Goal: Task Accomplishment & Management: Complete application form

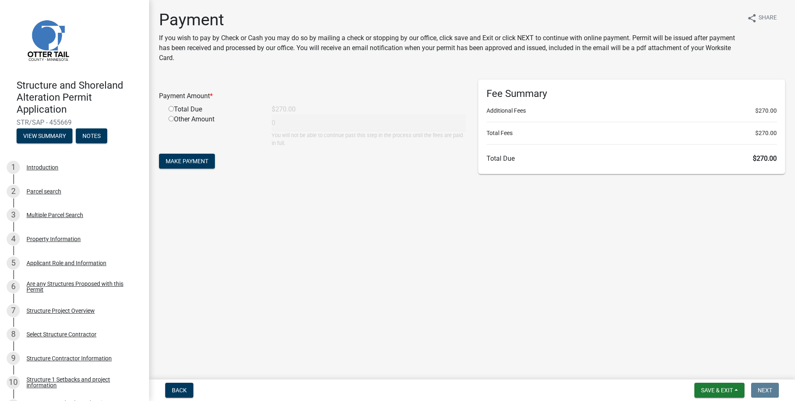
click at [199, 110] on div "Total Due" at bounding box center [213, 109] width 103 height 10
click at [172, 109] on input "radio" at bounding box center [170, 108] width 5 height 5
radio input "true"
type input "270"
click at [196, 164] on button "Make Payment" at bounding box center [187, 161] width 56 height 15
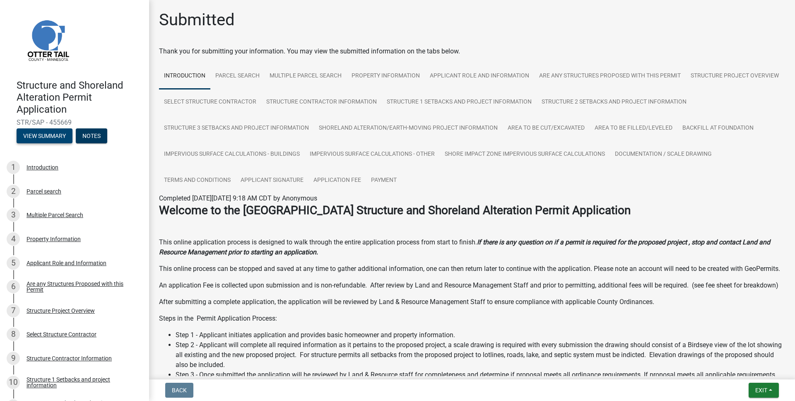
click at [48, 138] on button "View Summary" at bounding box center [45, 135] width 56 height 15
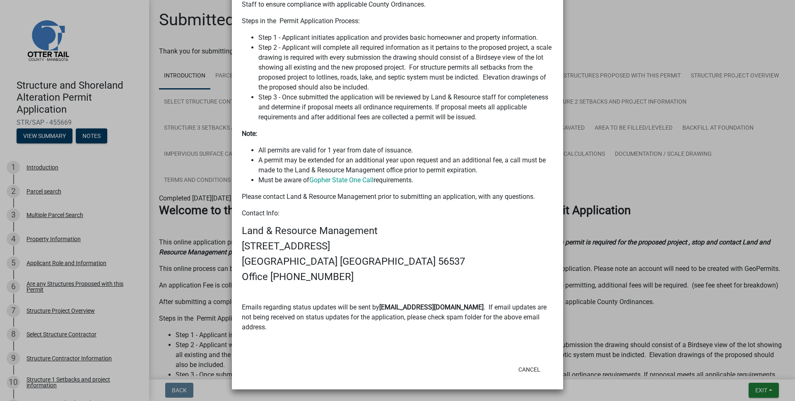
scroll to position [144, 0]
